Goal: Use online tool/utility

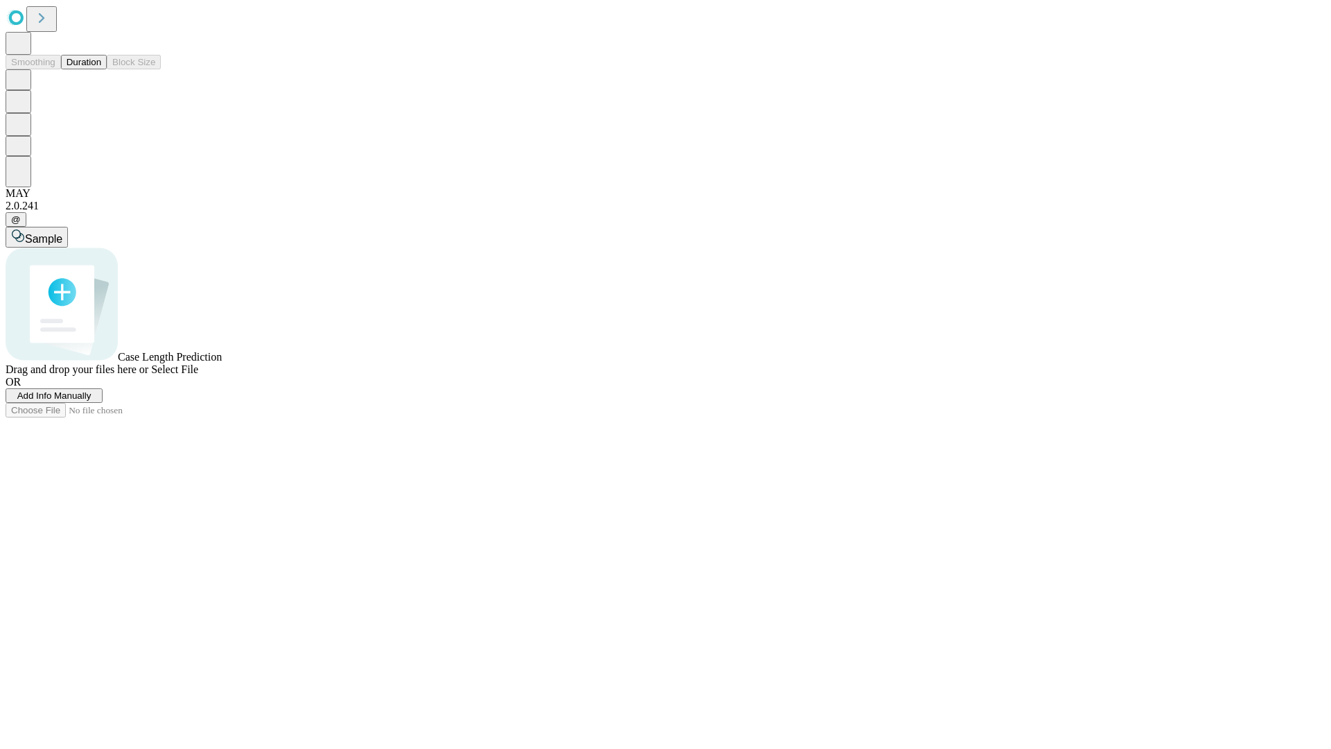
click at [101, 69] on button "Duration" at bounding box center [84, 62] width 46 height 15
click at [62, 233] on span "Sample" at bounding box center [43, 239] width 37 height 12
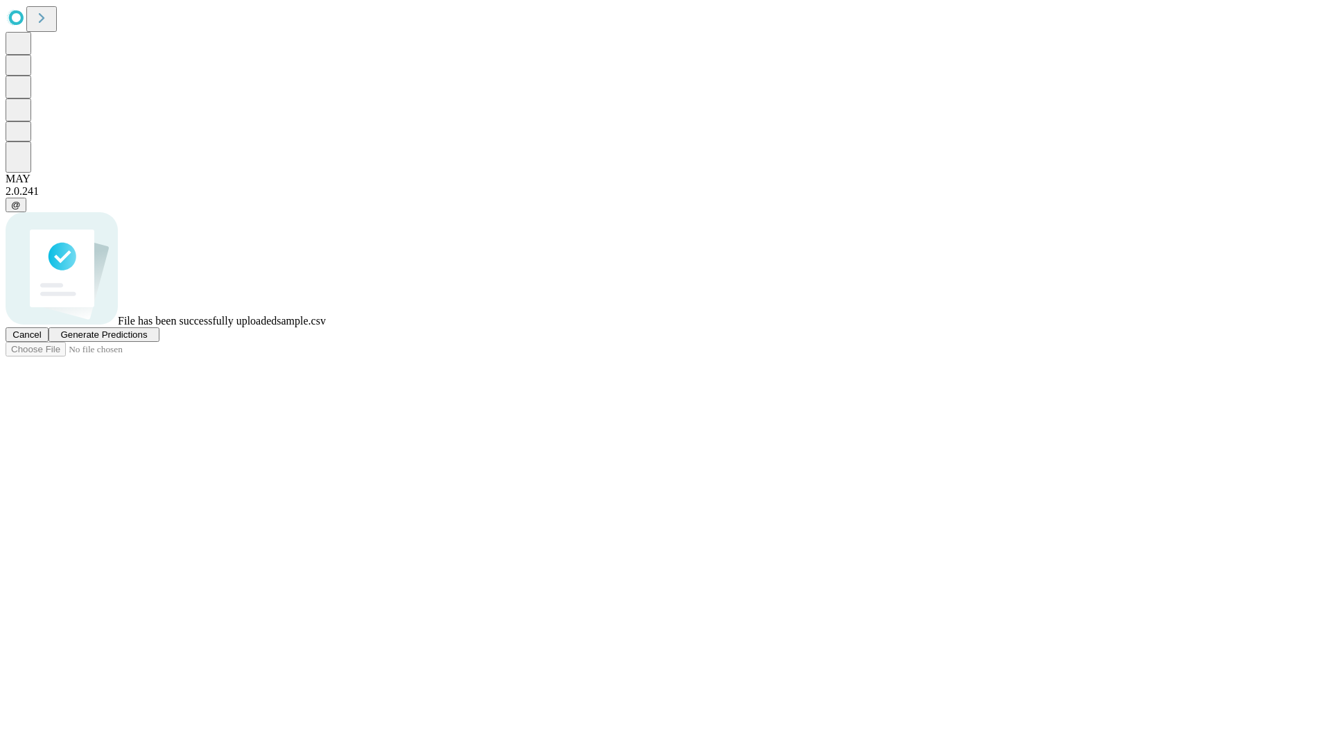
click at [147, 340] on span "Generate Predictions" at bounding box center [103, 334] width 87 height 10
